Goal: Information Seeking & Learning: Learn about a topic

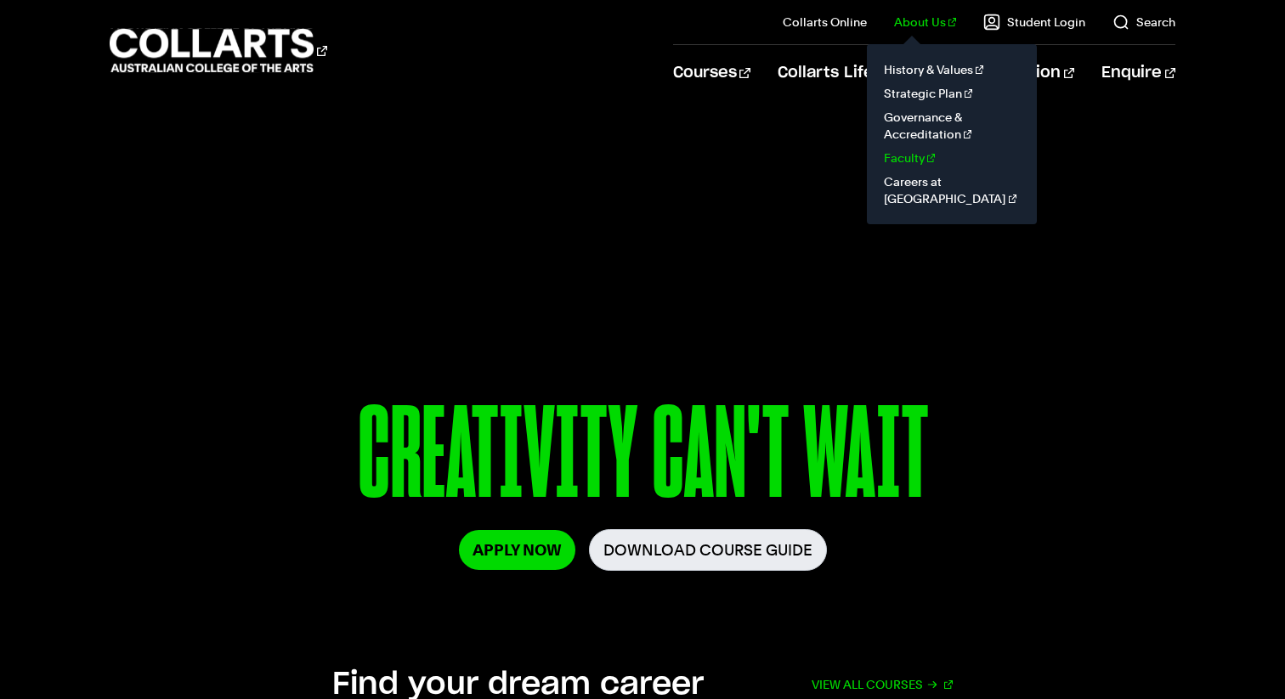
click at [923, 159] on link "Faculty" at bounding box center [951, 158] width 143 height 24
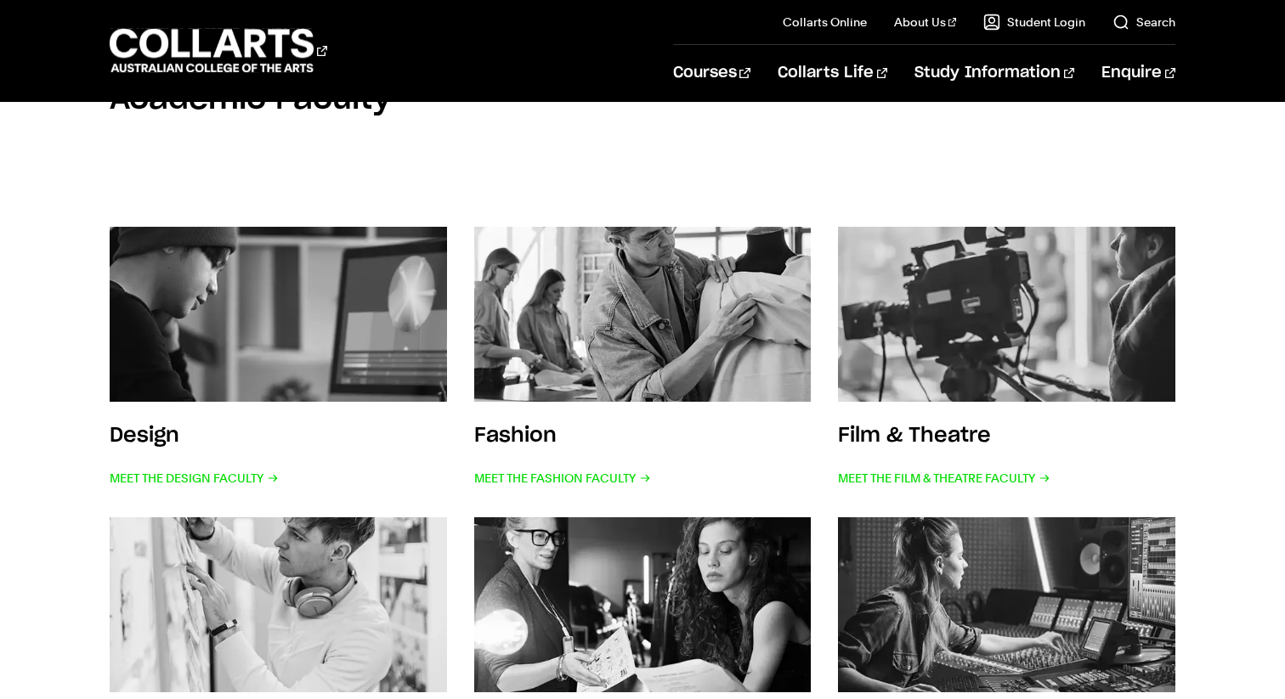
scroll to position [307, 0]
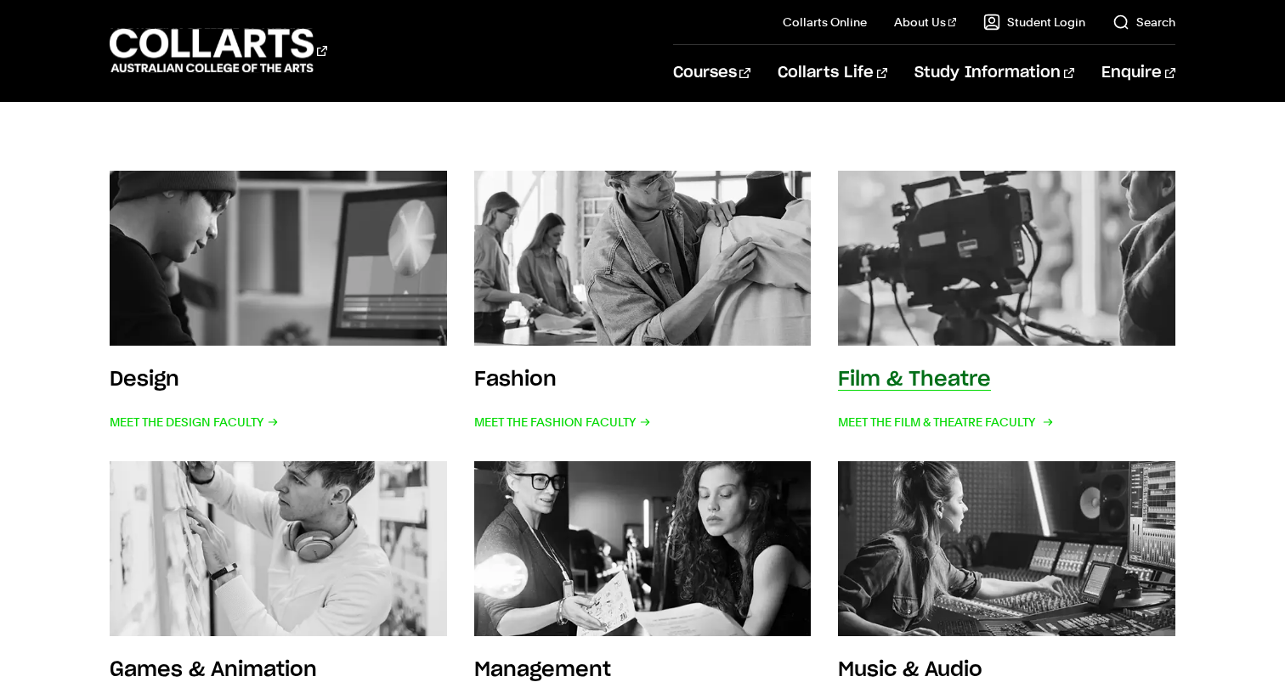
click at [1011, 195] on img at bounding box center [1007, 258] width 371 height 192
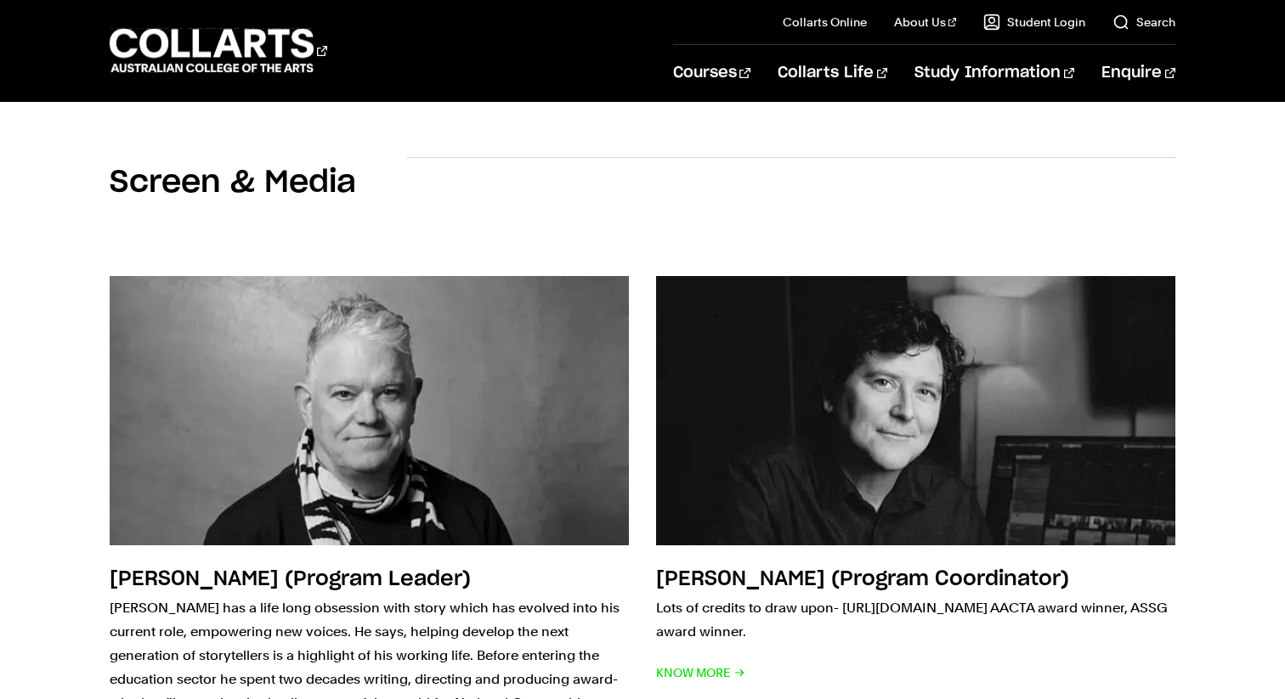
scroll to position [1943, 0]
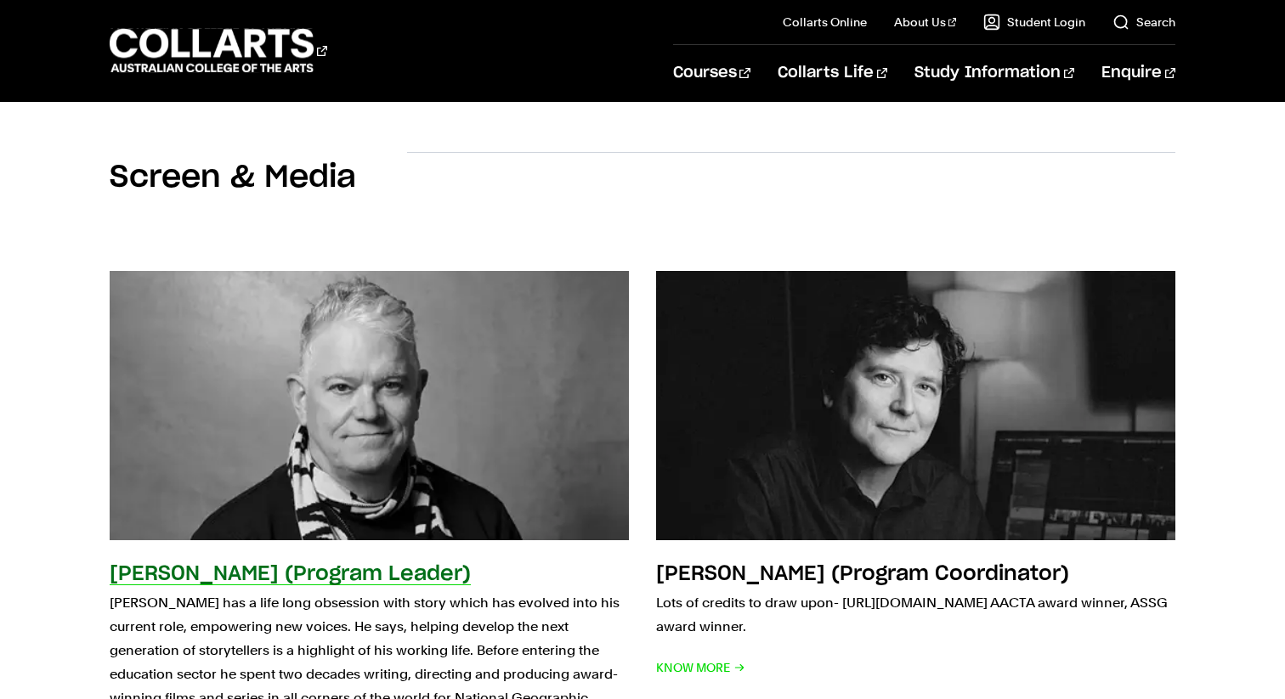
click at [369, 382] on img at bounding box center [369, 405] width 572 height 296
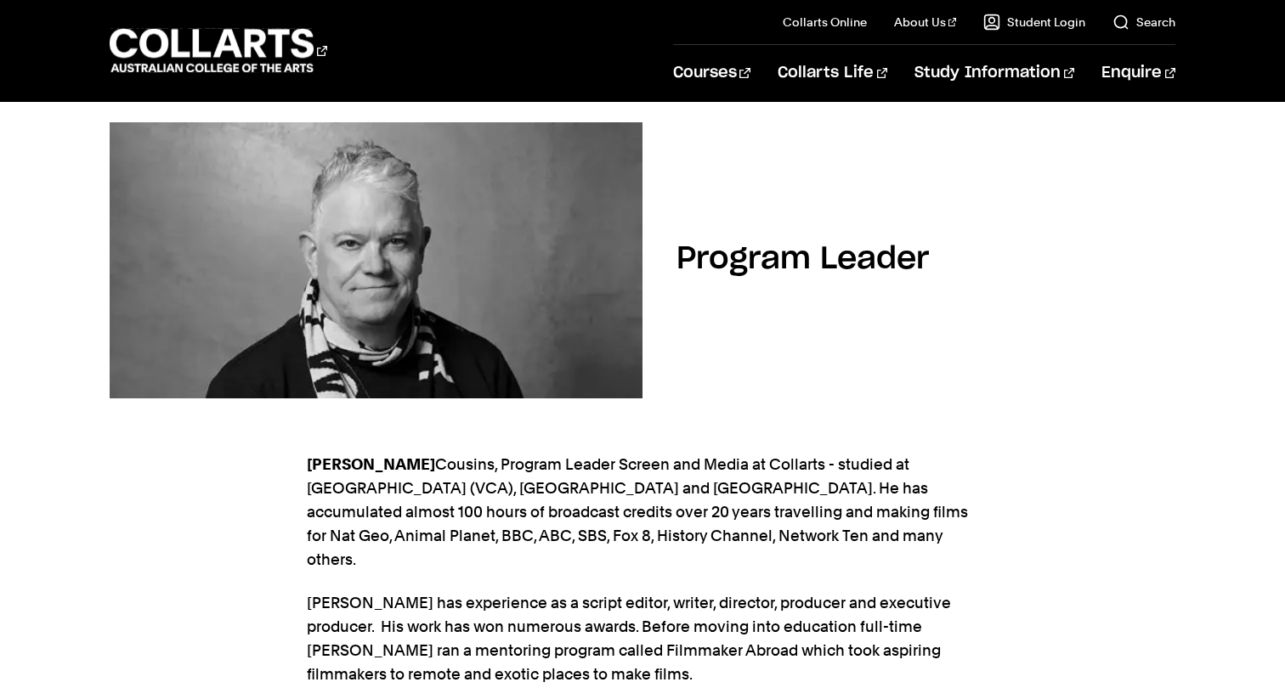
scroll to position [204, 0]
